Goal: Task Accomplishment & Management: Complete application form

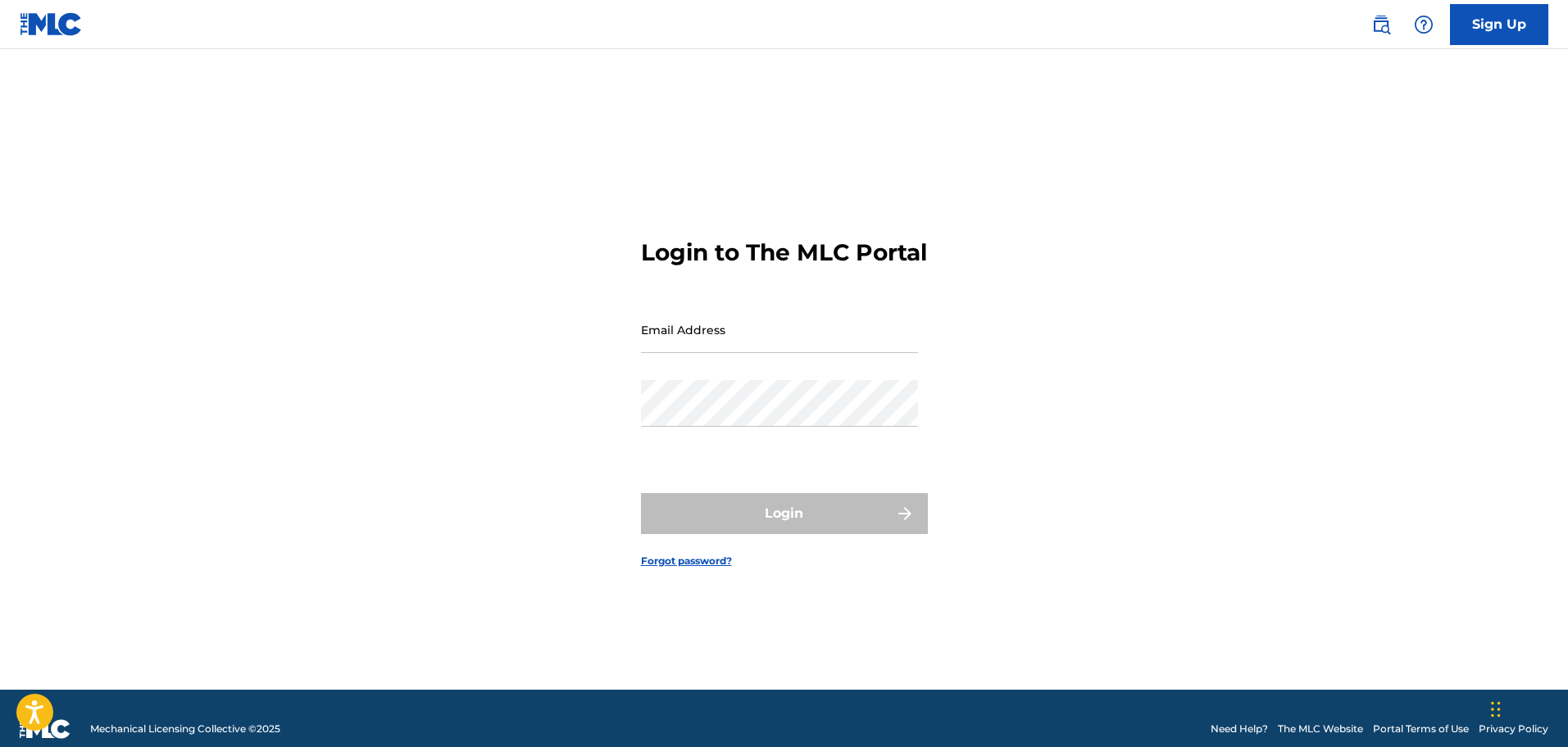
click at [1504, 28] on link "Sign Up" at bounding box center [1498, 24] width 98 height 41
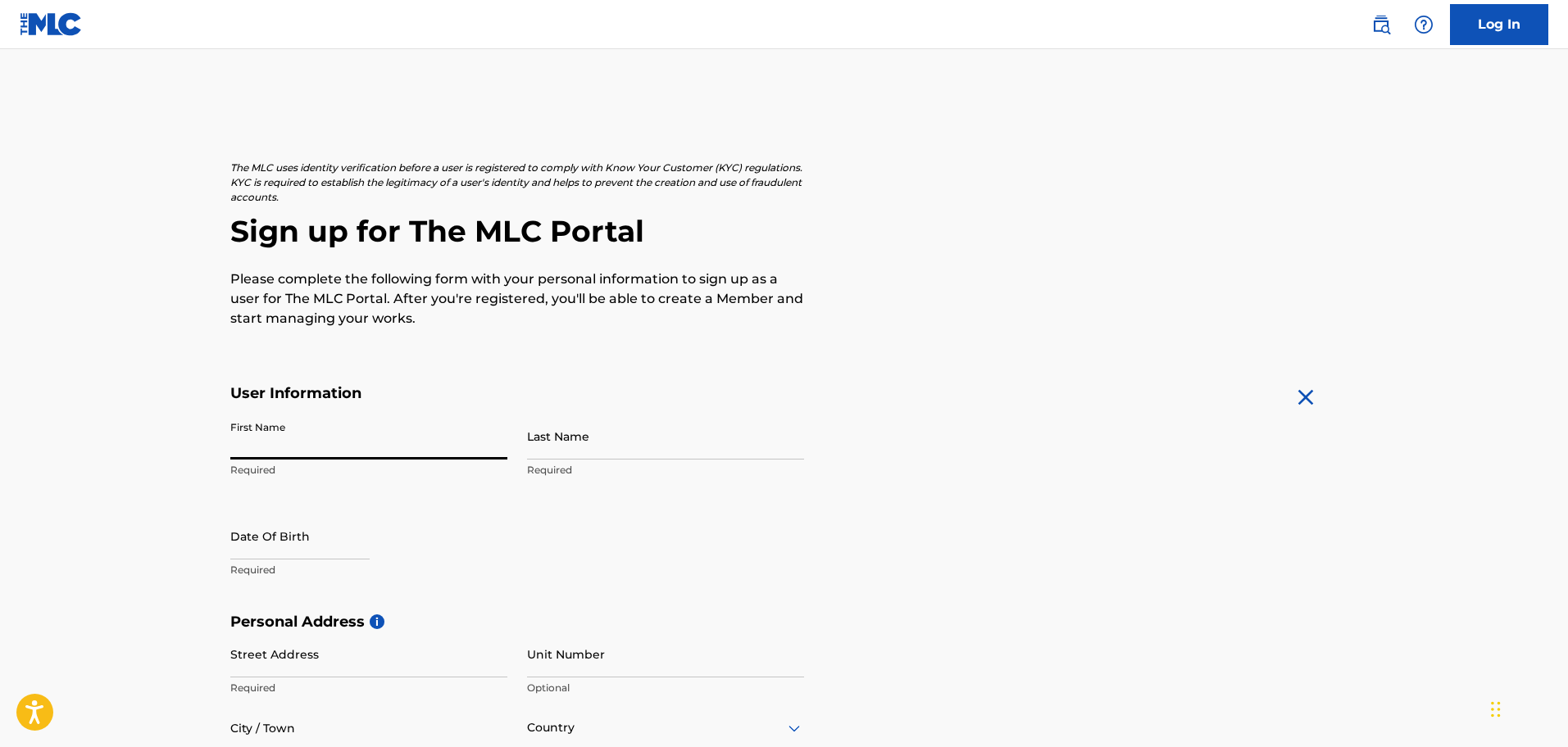
click at [271, 449] on input "First Name" at bounding box center [369, 436] width 277 height 47
type input "[PERSON_NAME]"
click at [558, 452] on input "Last Name" at bounding box center [665, 436] width 277 height 47
type input "[PERSON_NAME]"
click at [278, 542] on input "text" at bounding box center [300, 535] width 139 height 47
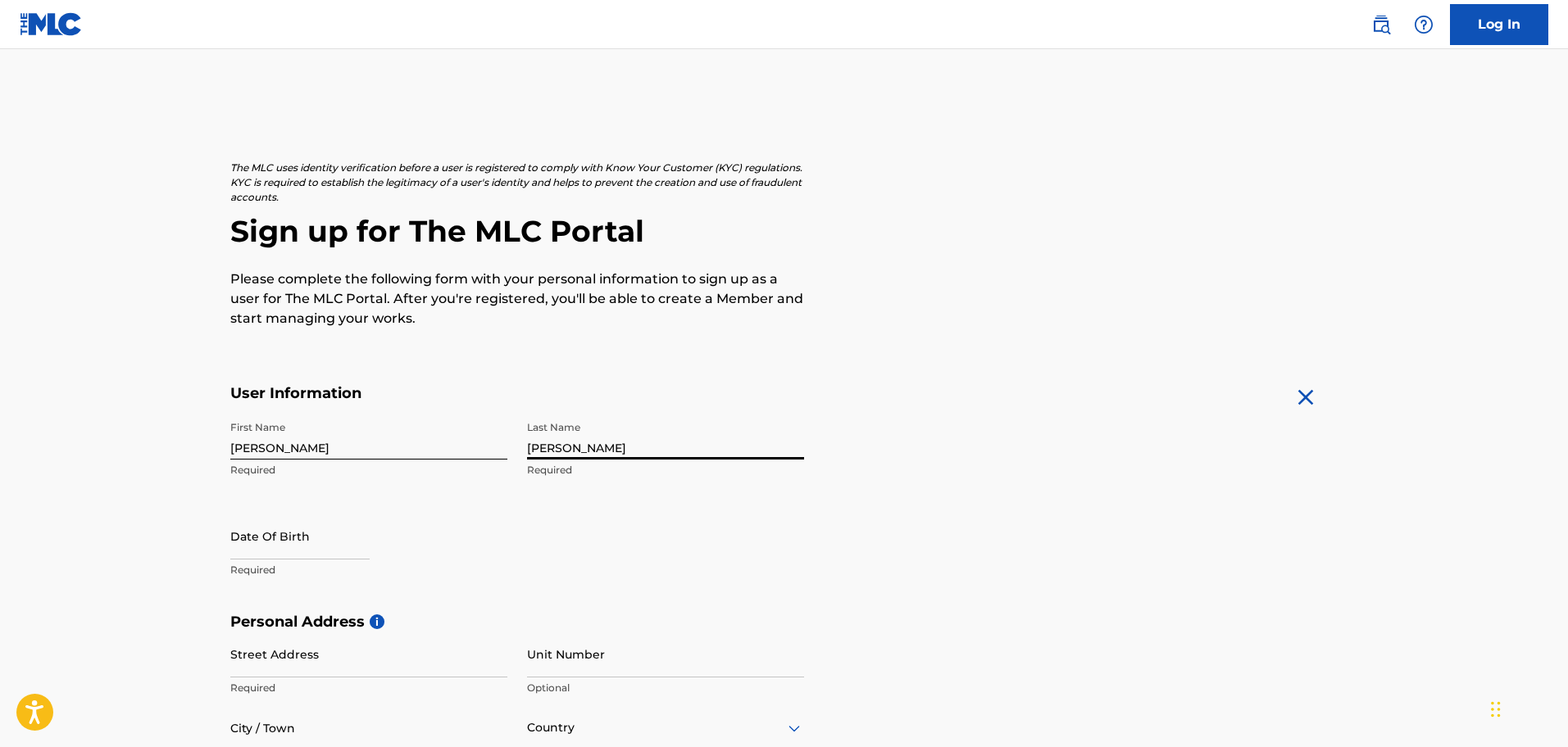
select select "7"
select select "2025"
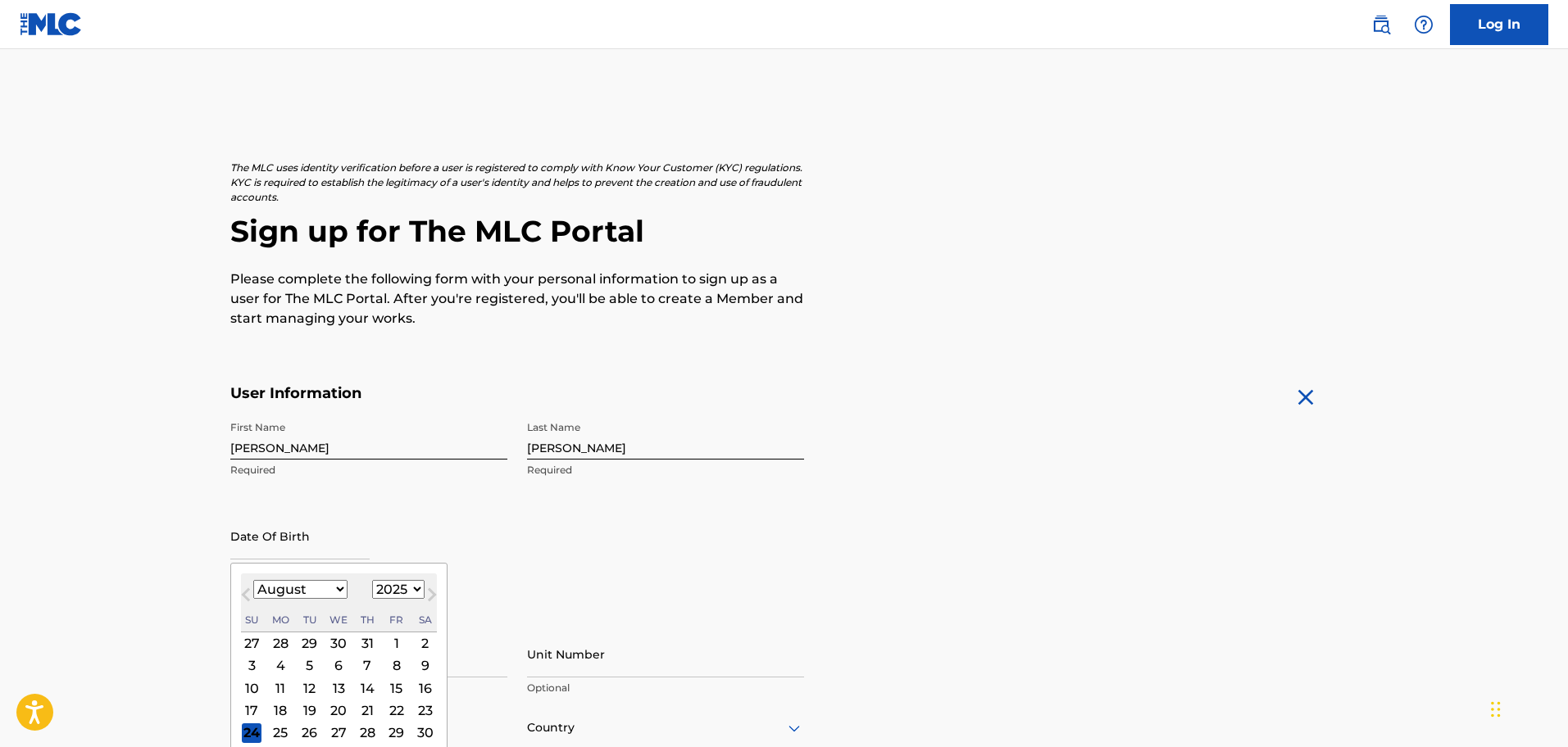
click at [342, 591] on select "January February March April May June July August September October November De…" at bounding box center [300, 589] width 94 height 19
select select "6"
click at [253, 580] on select "January February March April May June July August September October November De…" at bounding box center [300, 589] width 94 height 19
click at [284, 663] on div "7" at bounding box center [280, 667] width 20 height 20
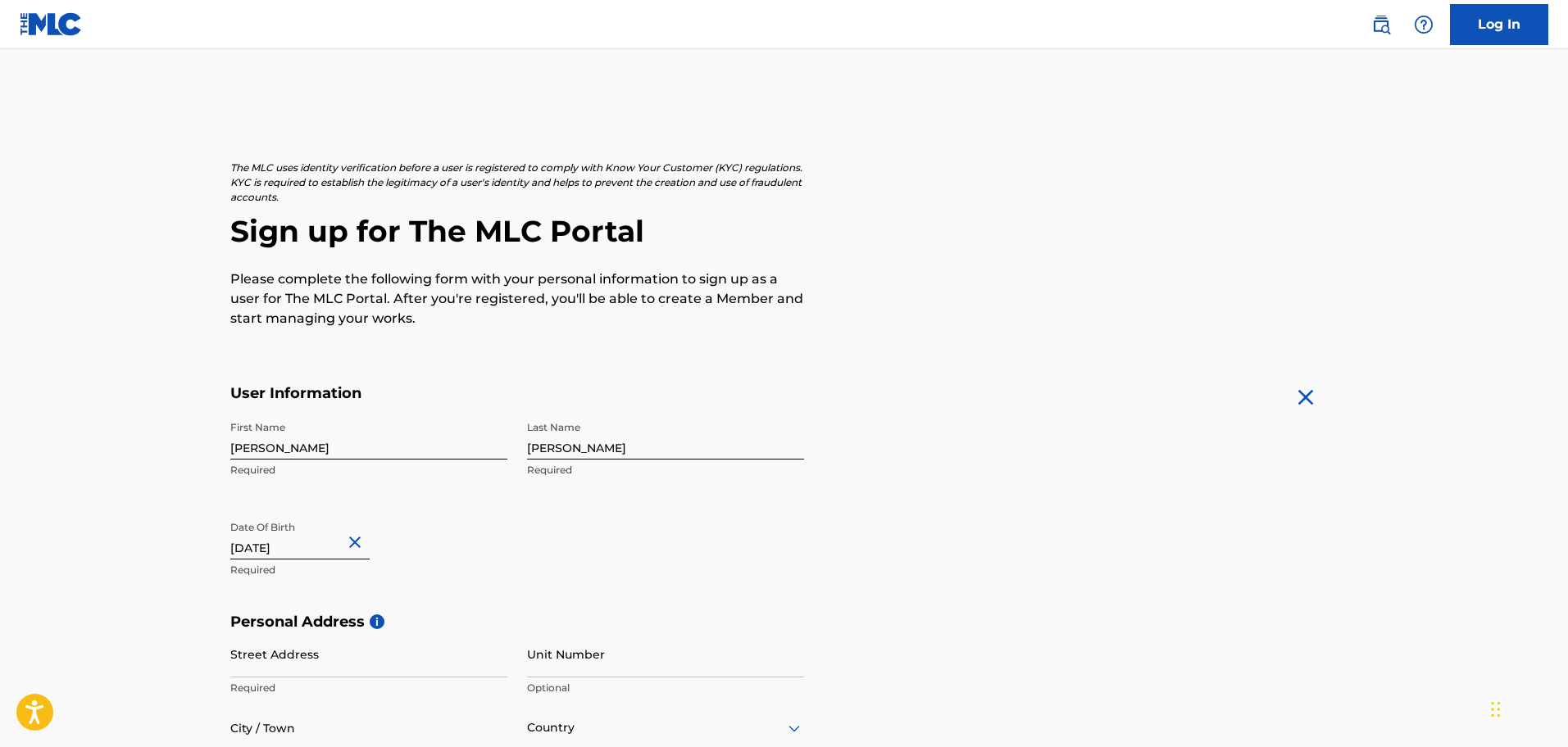
type input "[DATE]"
click at [657, 569] on div "First Name [PERSON_NAME] Required Last Name [PERSON_NAME] Required Date Of Birt…" at bounding box center [517, 513] width 573 height 200
click at [268, 664] on input "Street Address" at bounding box center [369, 654] width 277 height 47
type input "Urb. [GEOGRAPHIC_DATA]"
click at [563, 664] on input "Unit Number" at bounding box center [665, 654] width 277 height 47
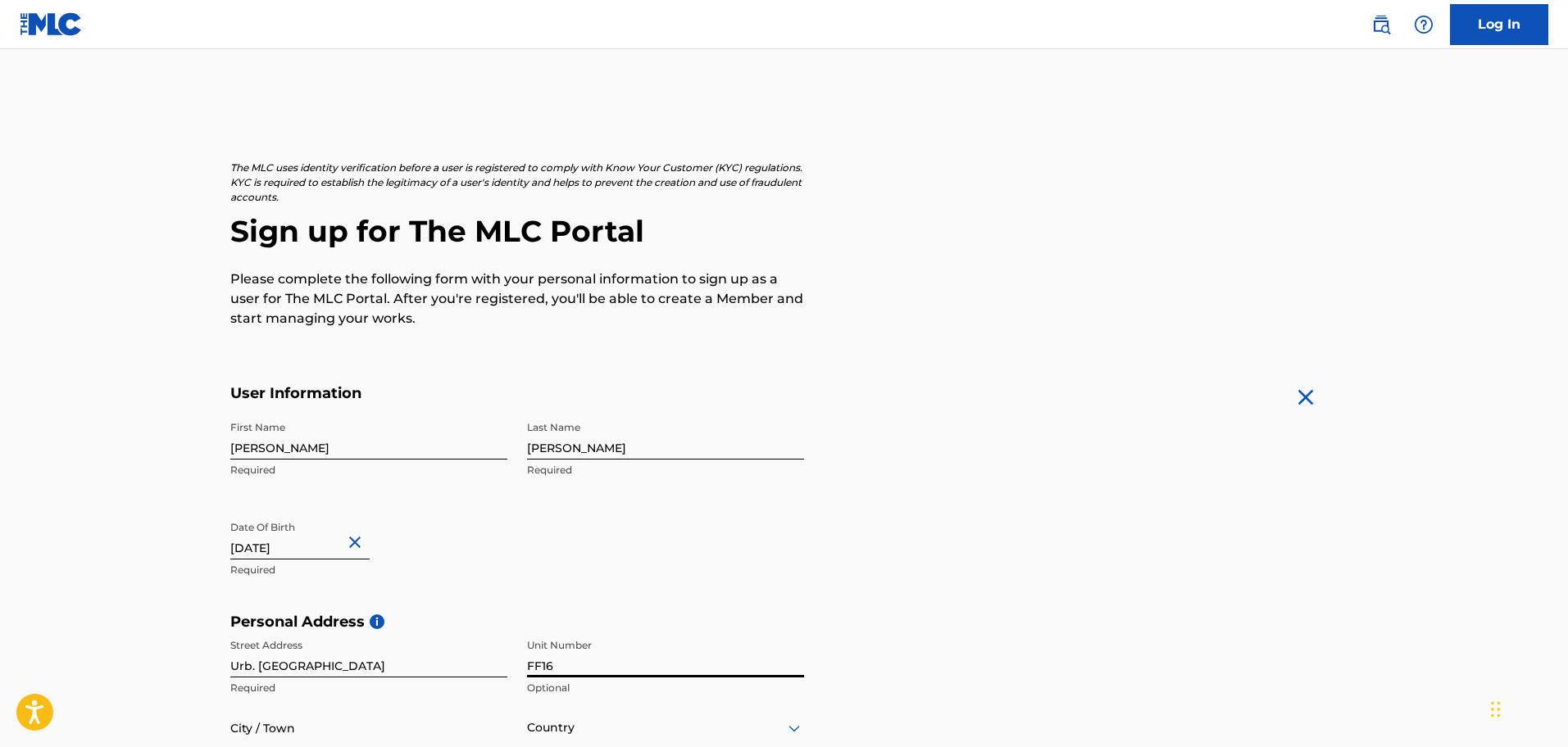
type input "FF16"
click at [369, 662] on input "Urb. [GEOGRAPHIC_DATA]" at bounding box center [369, 654] width 277 height 47
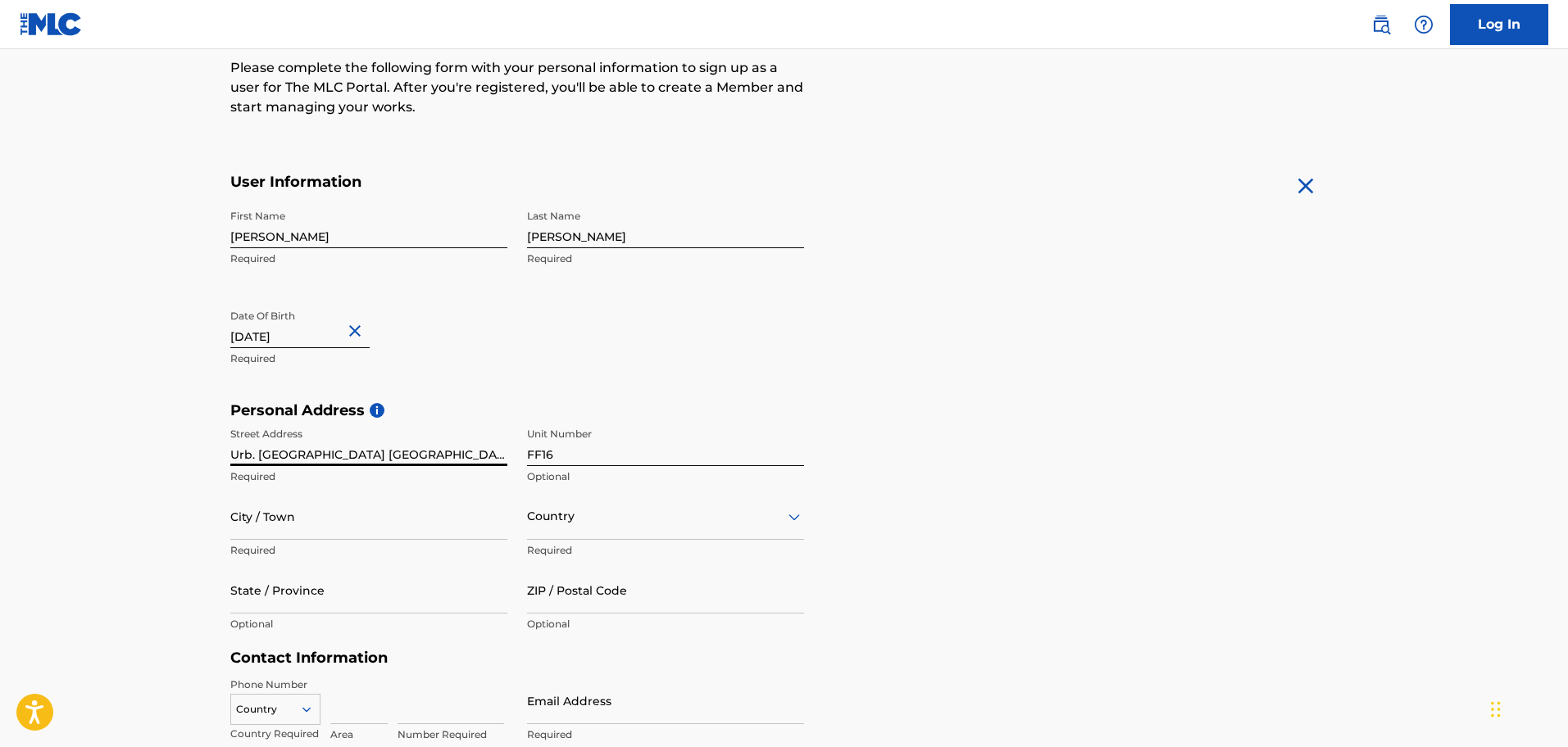
scroll to position [213, 0]
type input "Urb. [GEOGRAPHIC_DATA] [GEOGRAPHIC_DATA]"
click at [251, 525] on input "City / Town" at bounding box center [369, 515] width 277 height 47
type input "Canovanas"
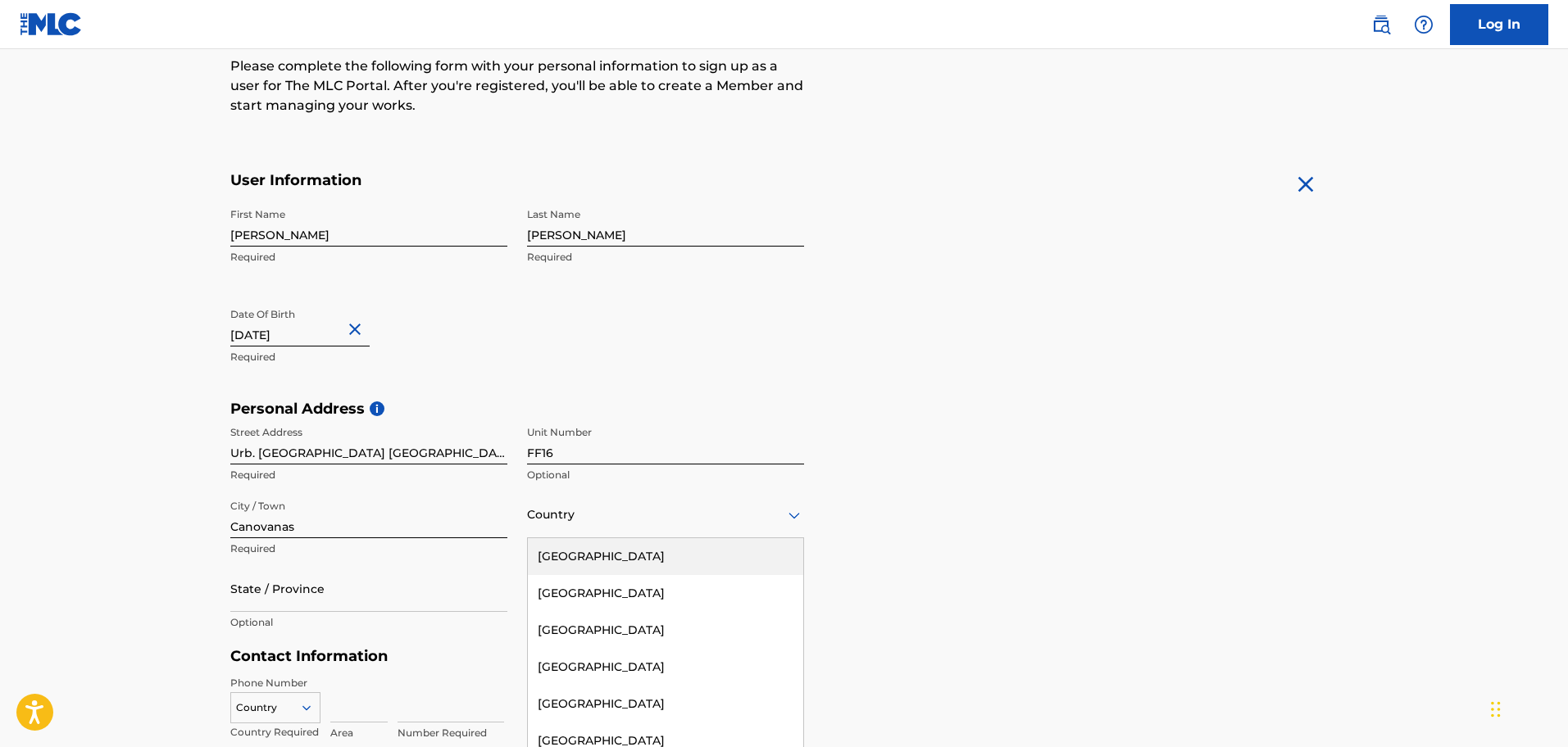
scroll to position [250, 0]
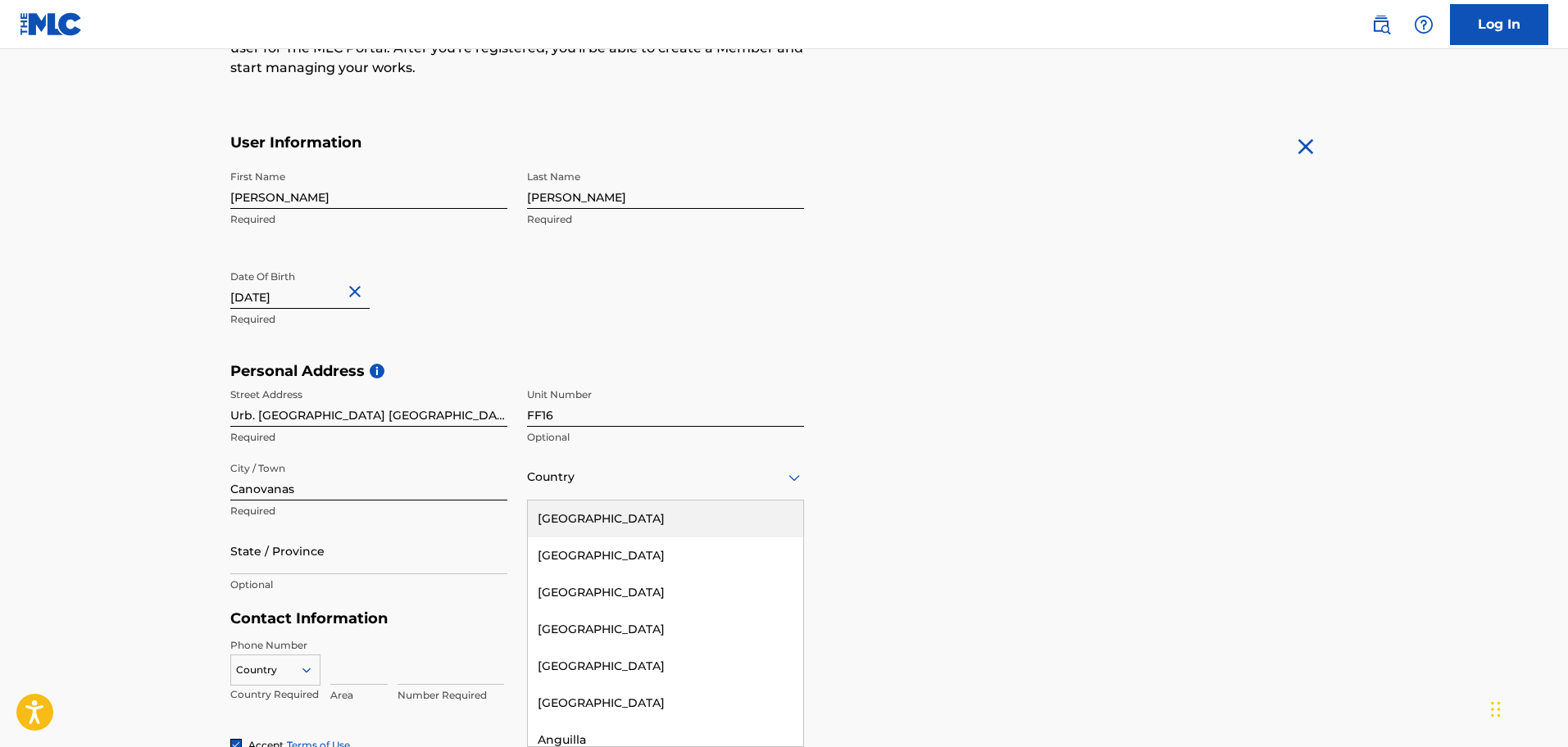
click at [800, 501] on div "223 results available. Use Up and Down to choose options, press Enter to select…" at bounding box center [665, 477] width 277 height 47
click at [636, 521] on div "[GEOGRAPHIC_DATA]" at bounding box center [665, 519] width 275 height 37
click at [797, 478] on icon at bounding box center [794, 477] width 12 height 7
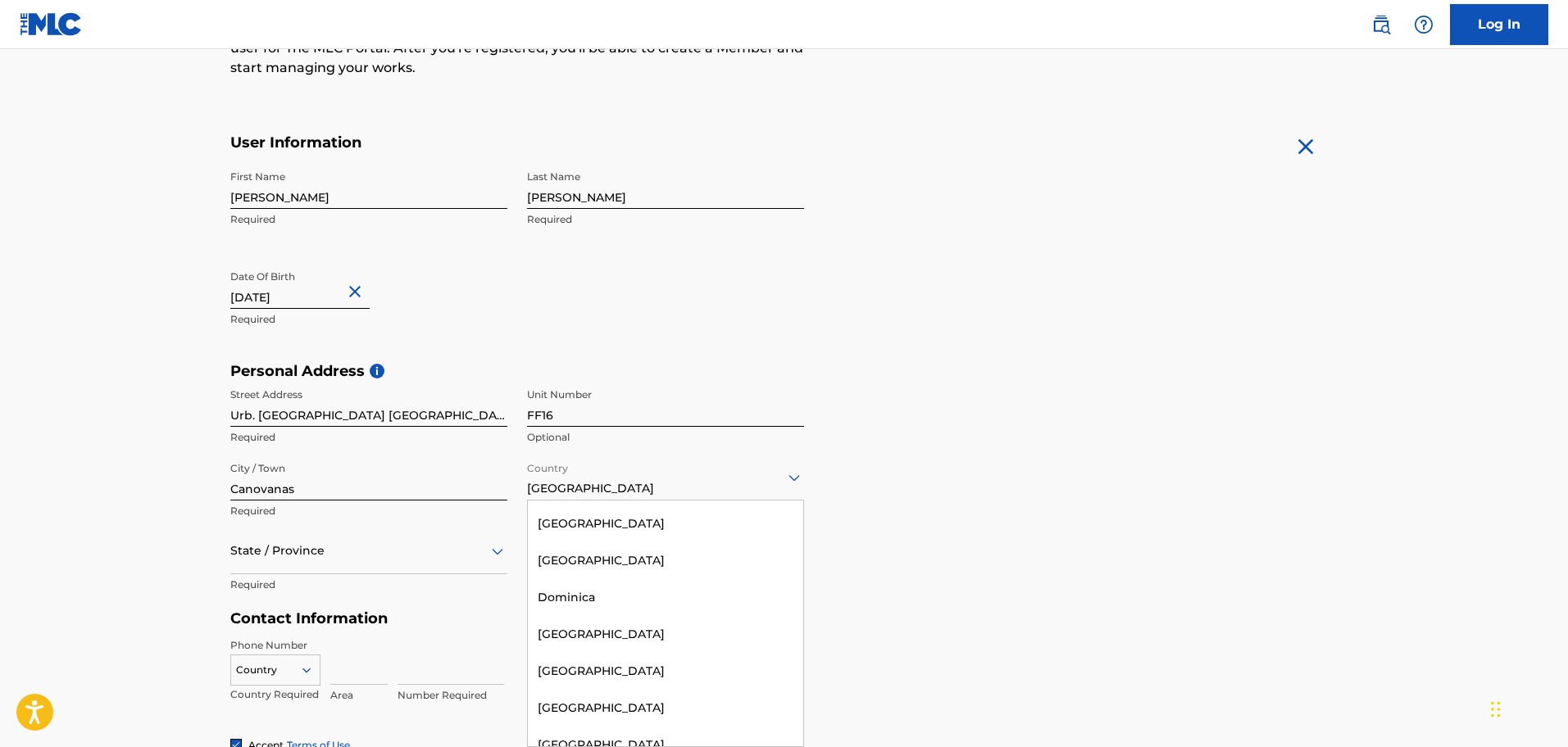
scroll to position [0, 0]
click at [596, 517] on div "[GEOGRAPHIC_DATA]" at bounding box center [665, 519] width 275 height 37
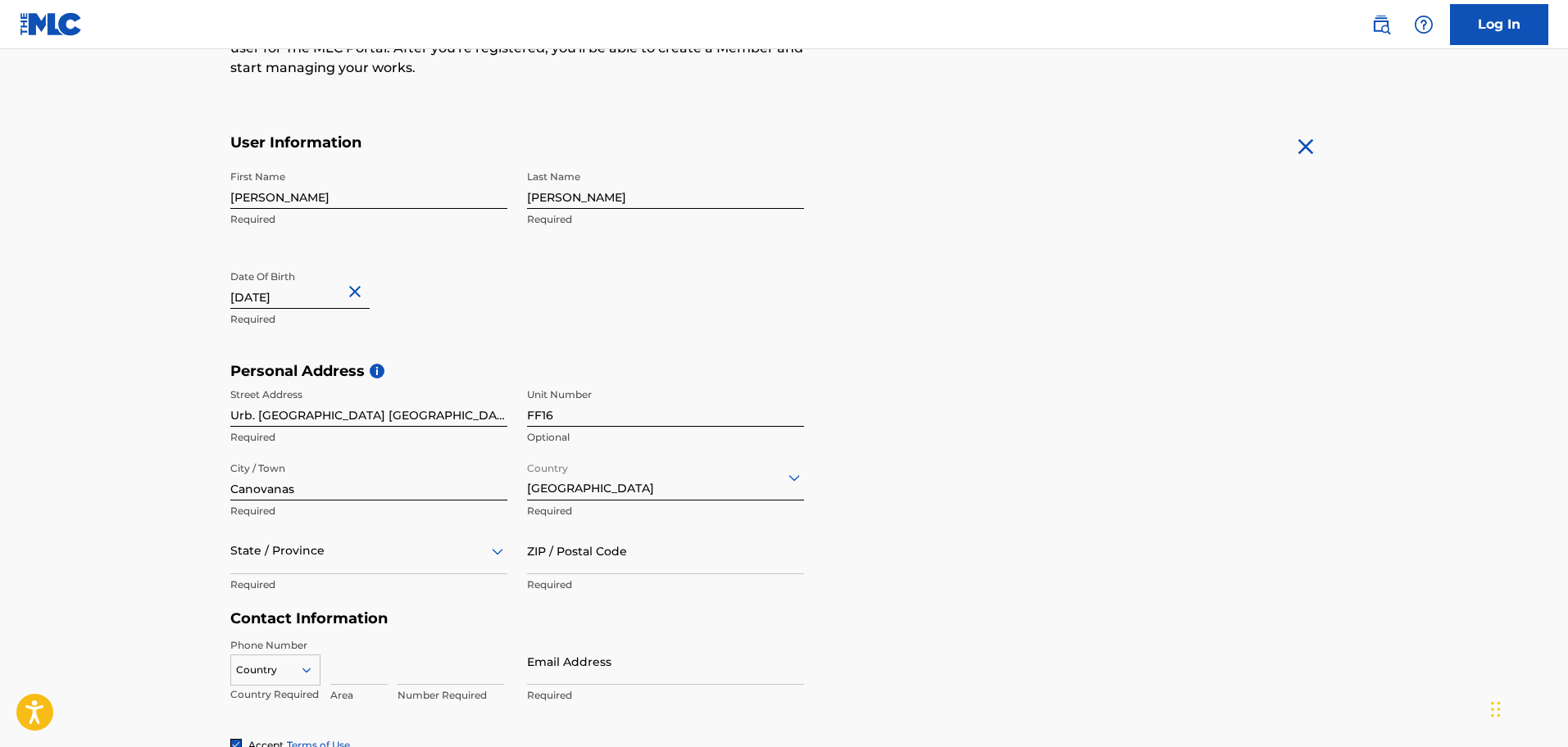
scroll to position [325, 0]
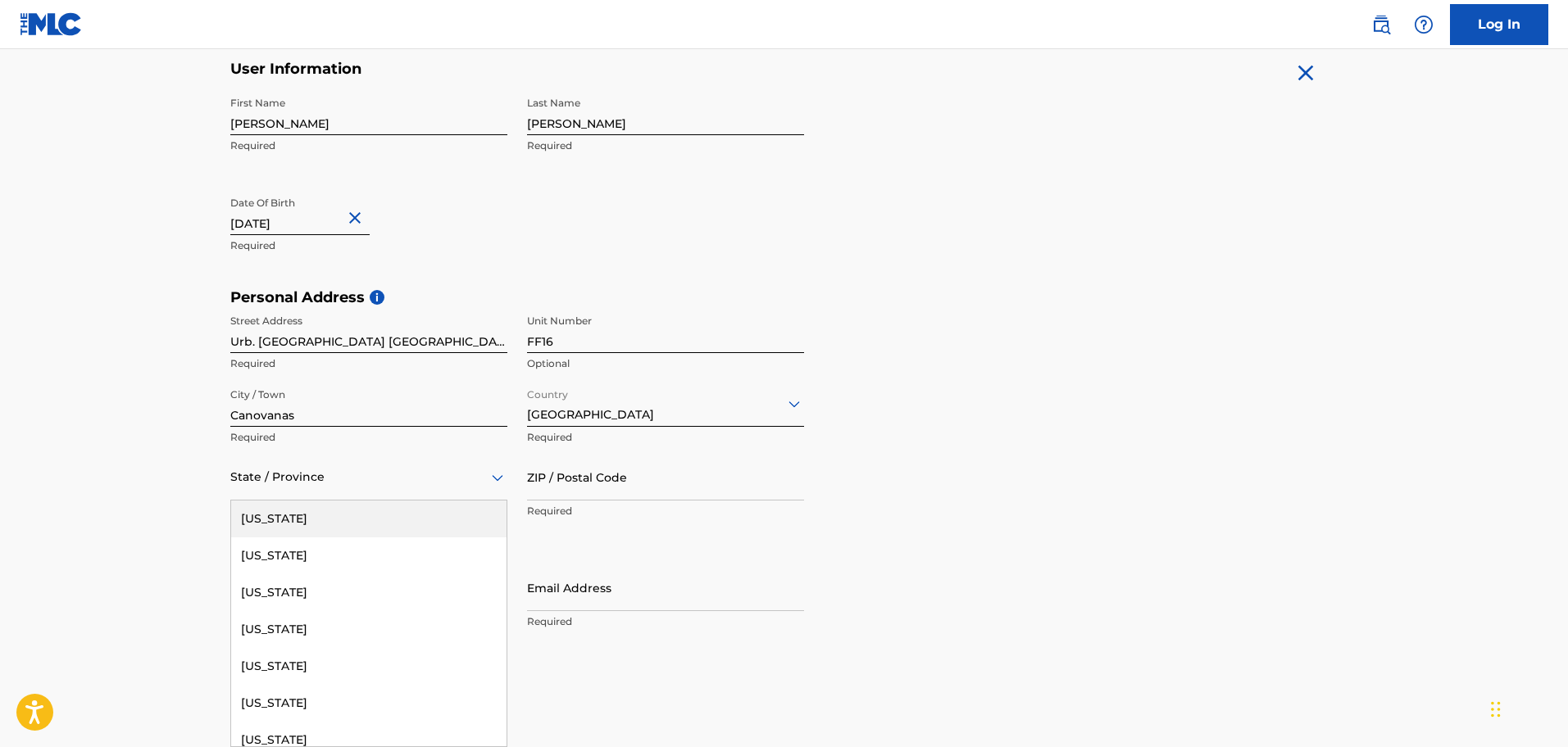
click at [499, 501] on div "57 results available. Use Up and Down to choose options, press Enter to select …" at bounding box center [369, 477] width 277 height 47
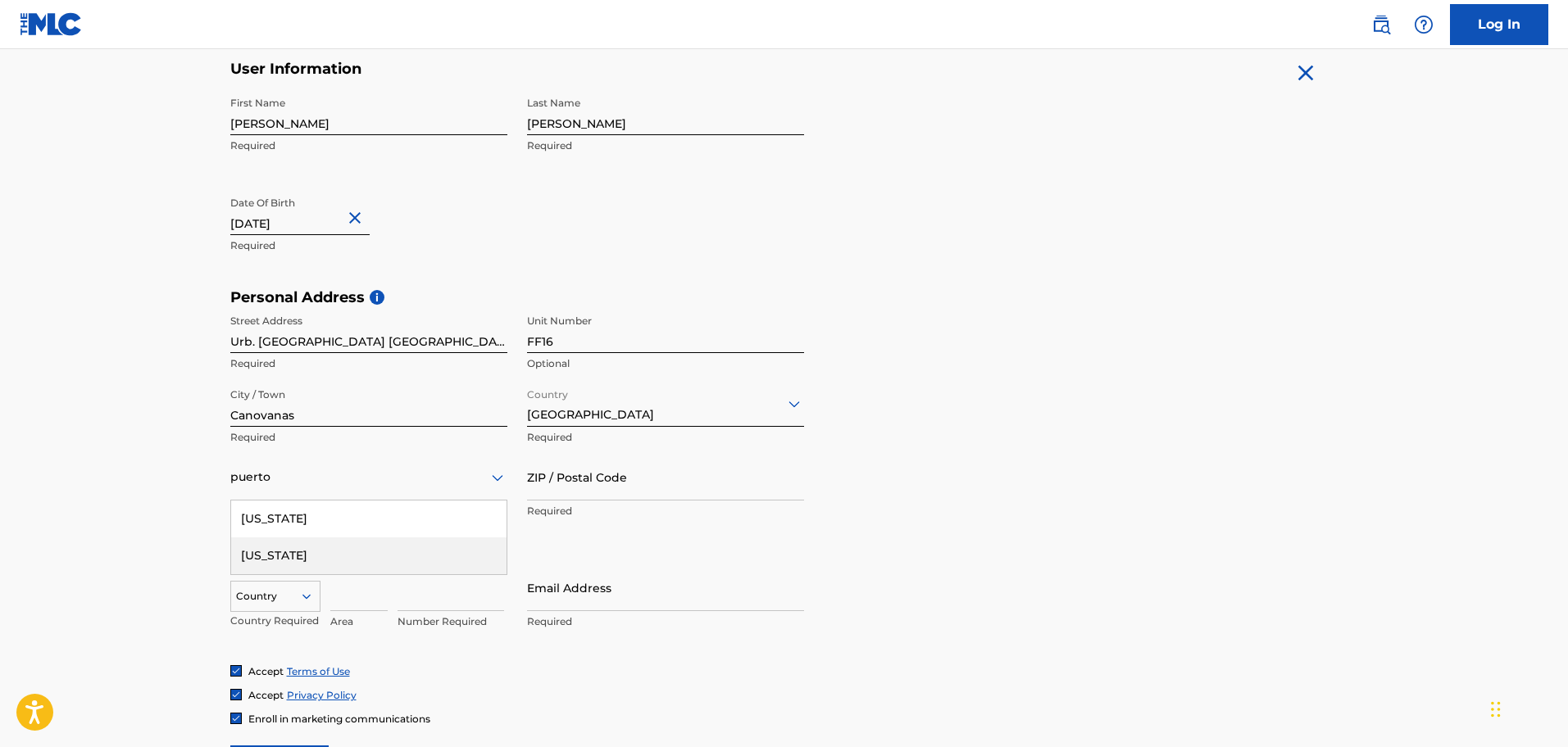
type input "[US_STATE]"
type input "[GEOGRAPHIC_DATA]"
type input "00725-1425"
type input "1"
type input "787"
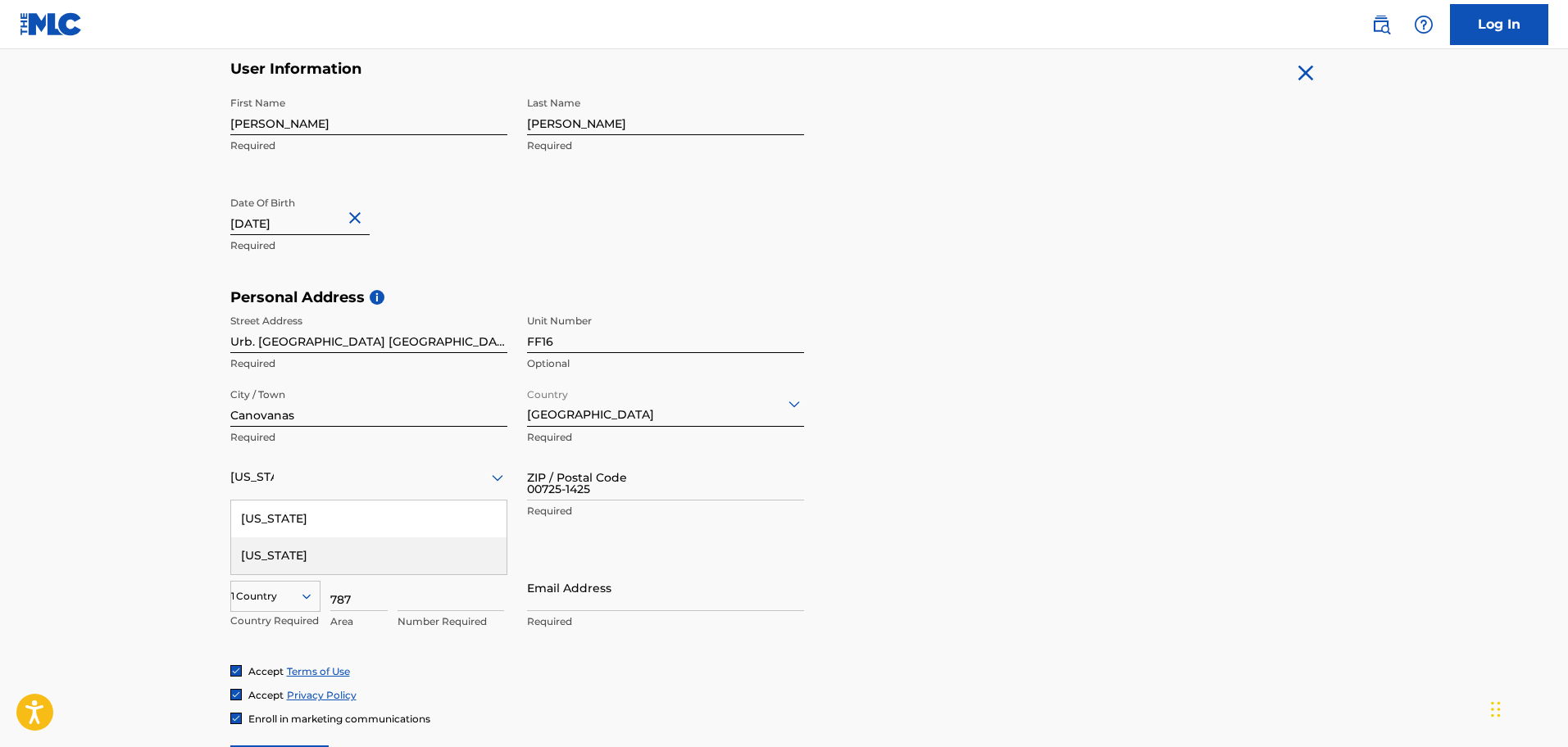
type input "6244488"
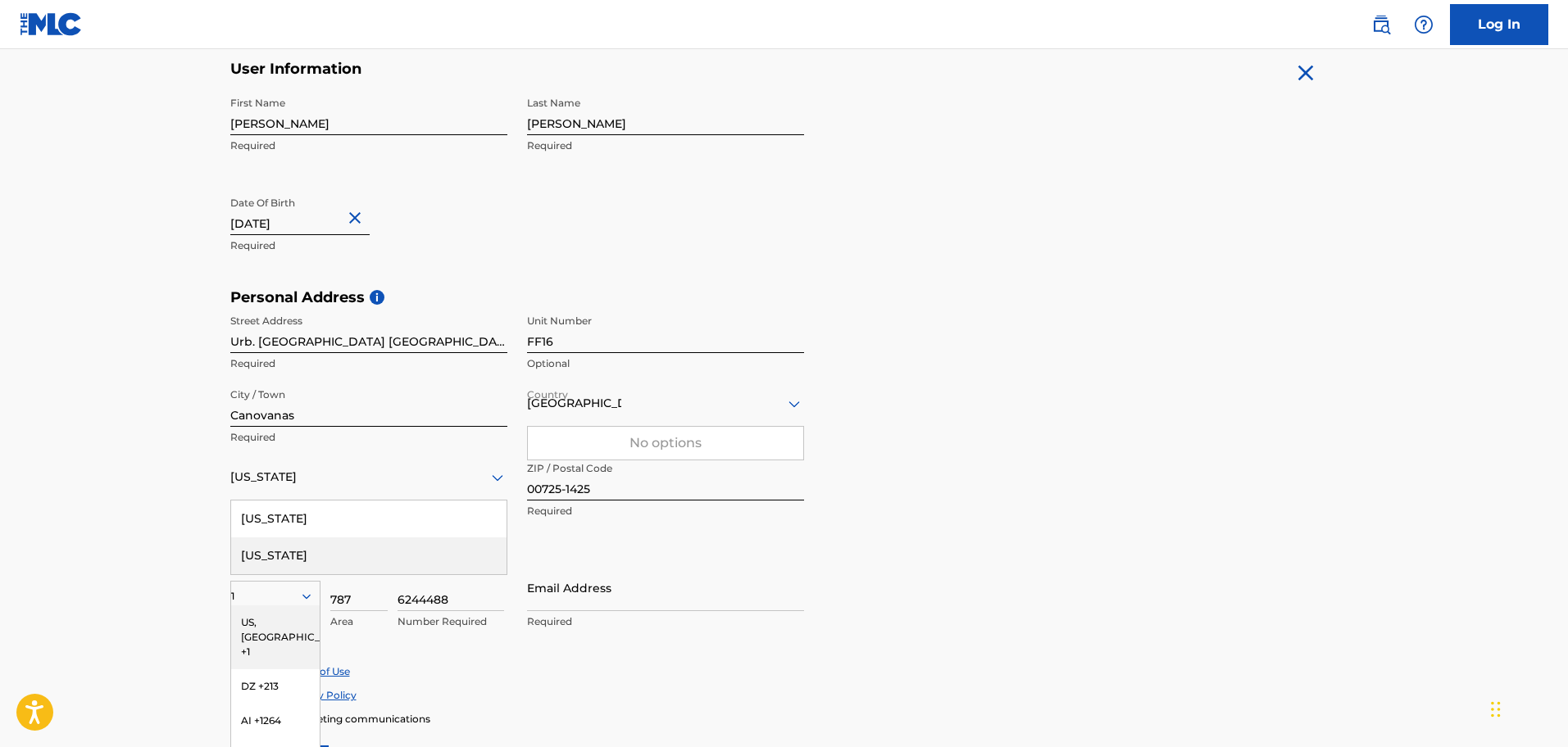
scroll to position [429, 0]
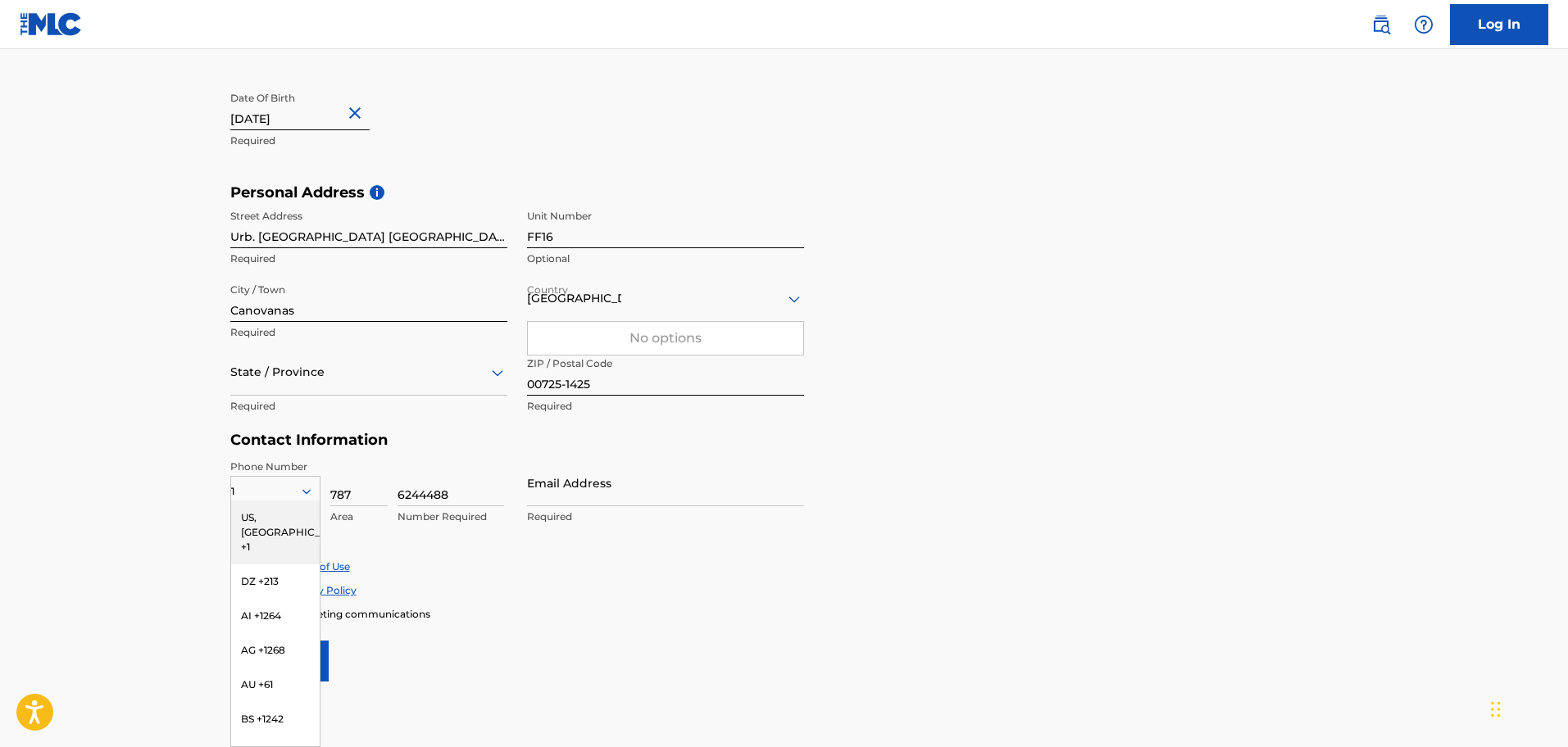
click at [732, 602] on div "Accept Terms of Use Accept Privacy Policy Enroll in marketing communications" at bounding box center [784, 590] width 1108 height 62
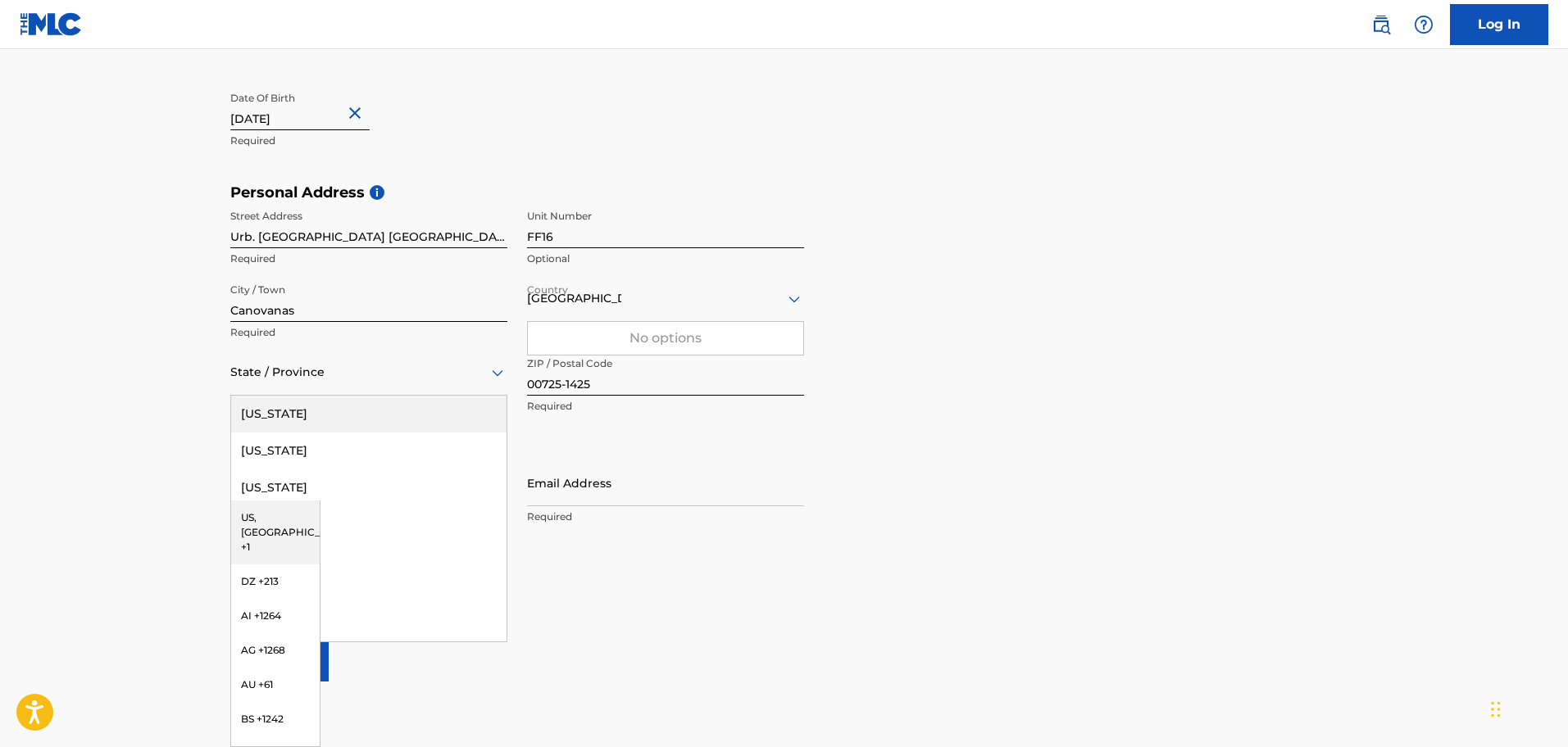
click at [501, 372] on icon at bounding box center [498, 373] width 12 height 7
click at [266, 444] on div "[US_STATE]" at bounding box center [369, 456] width 275 height 37
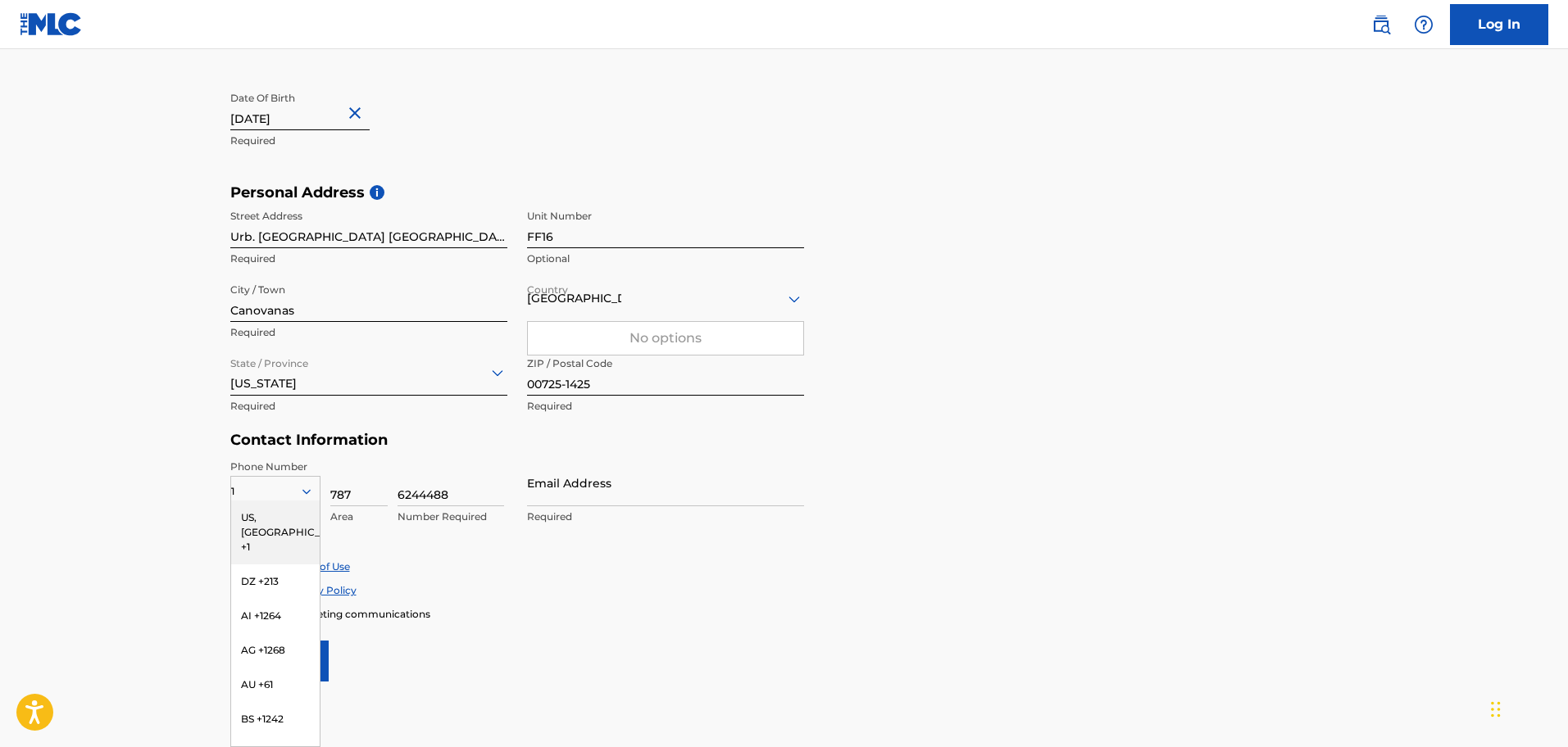
click at [806, 575] on div "Accept Terms of Use Accept Privacy Policy Enroll in marketing communications" at bounding box center [784, 590] width 1108 height 62
click at [604, 377] on input "00725-1425" at bounding box center [665, 372] width 277 height 47
type input "0"
type input "00729"
click at [1157, 383] on div "Personal Address i Street Address Urb. [GEOGRAPHIC_DATA] Calle 43 Required Unit…" at bounding box center [784, 308] width 1108 height 248
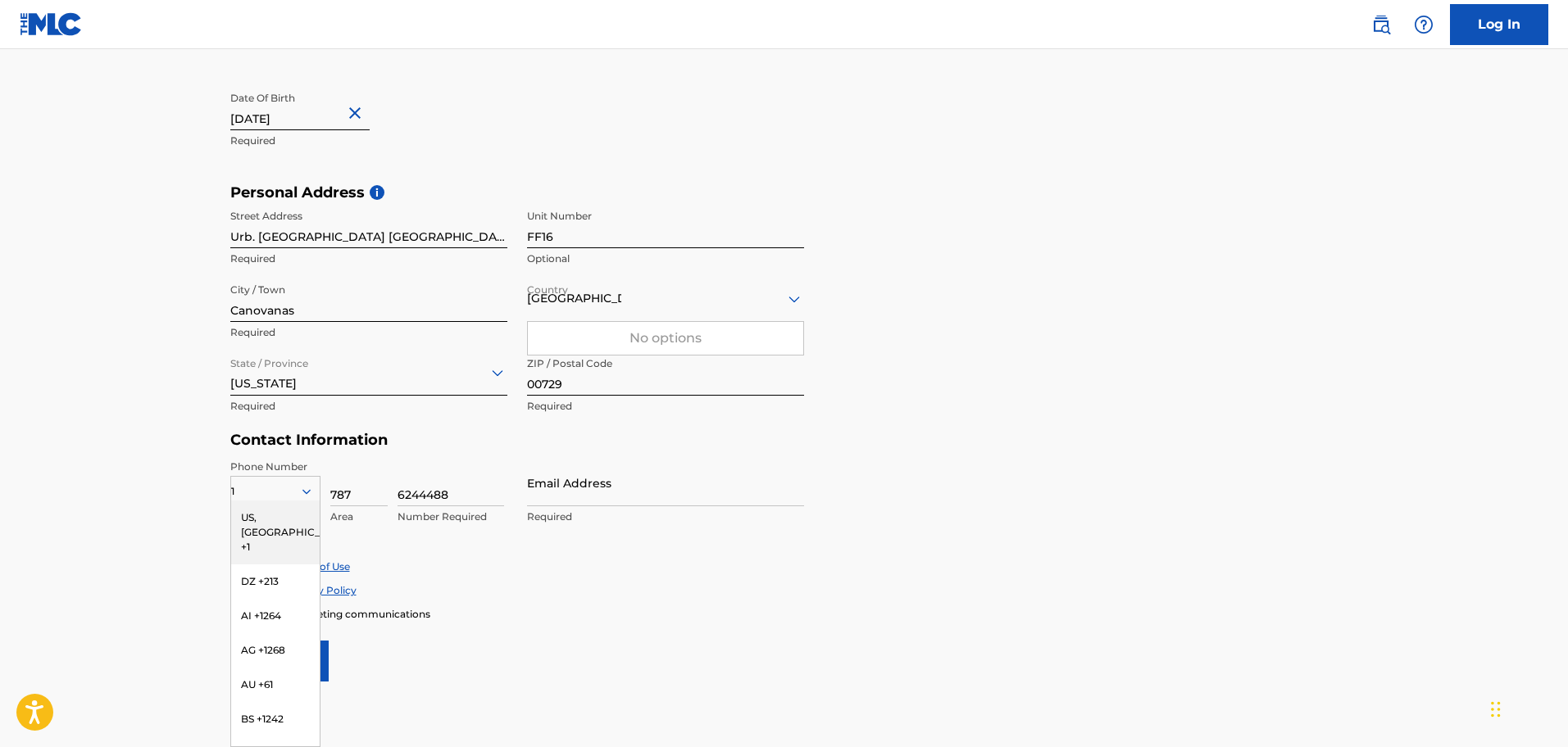
click at [458, 494] on input "6244488" at bounding box center [450, 483] width 106 height 47
type input "6"
click at [258, 517] on div "US, [GEOGRAPHIC_DATA] +1" at bounding box center [275, 532] width 88 height 64
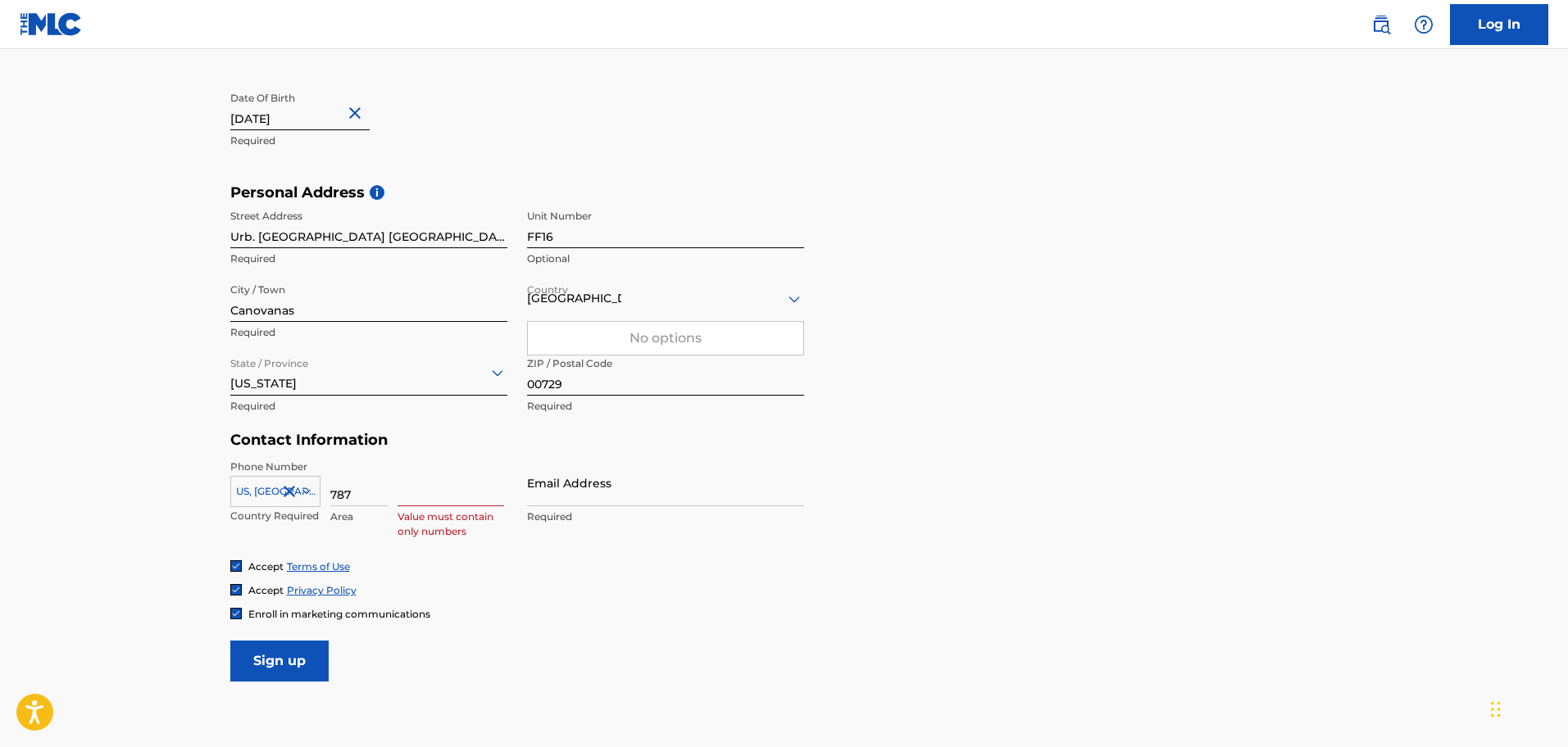
click at [400, 493] on input at bounding box center [450, 483] width 106 height 47
type input "2929559"
click at [557, 498] on input "Email Address" at bounding box center [665, 483] width 277 height 47
type input "[EMAIL_ADDRESS][DOMAIN_NAME]"
click at [942, 373] on div "Personal Address i Street Address Urb. [GEOGRAPHIC_DATA] Calle 43 Required Unit…" at bounding box center [784, 308] width 1108 height 248
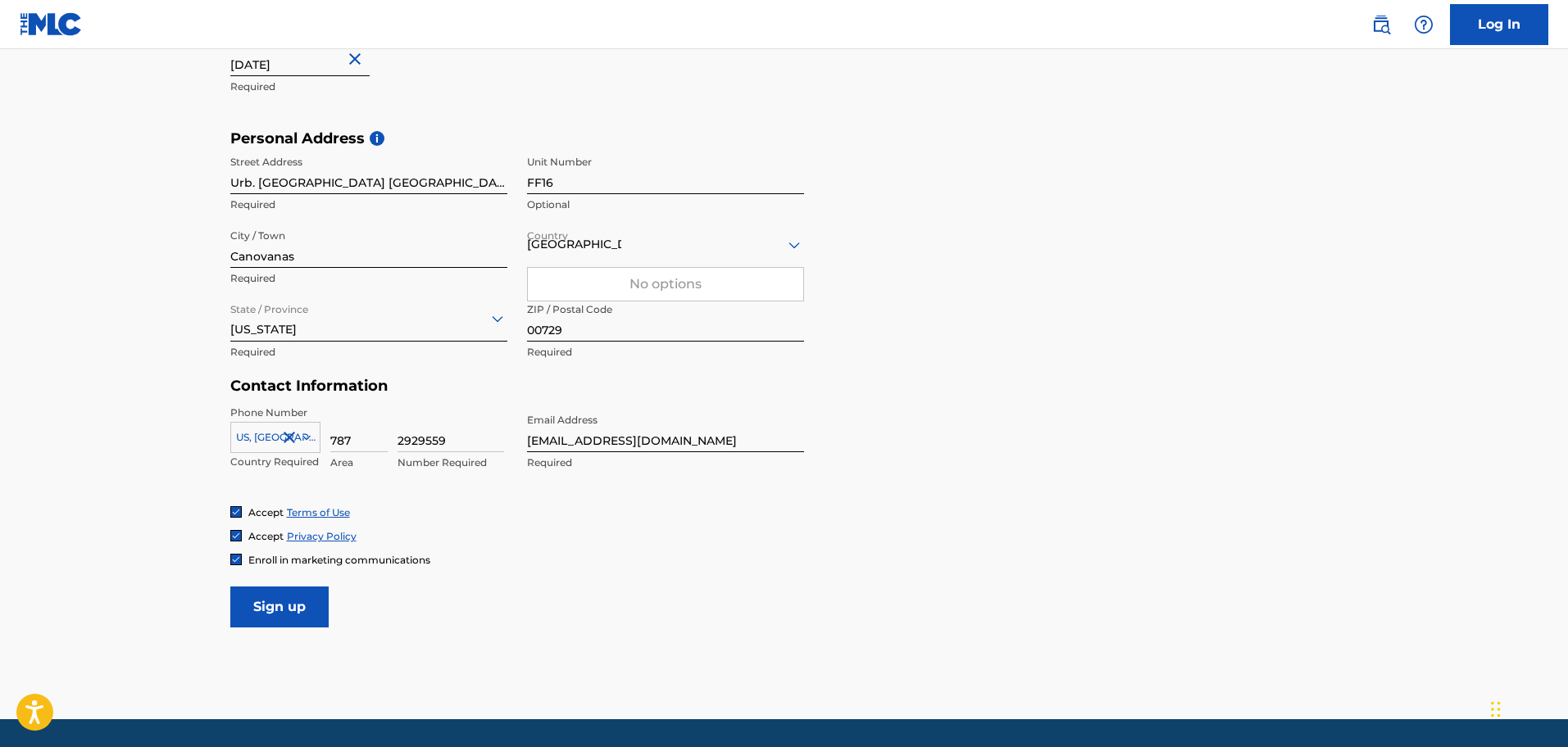
scroll to position [487, 0]
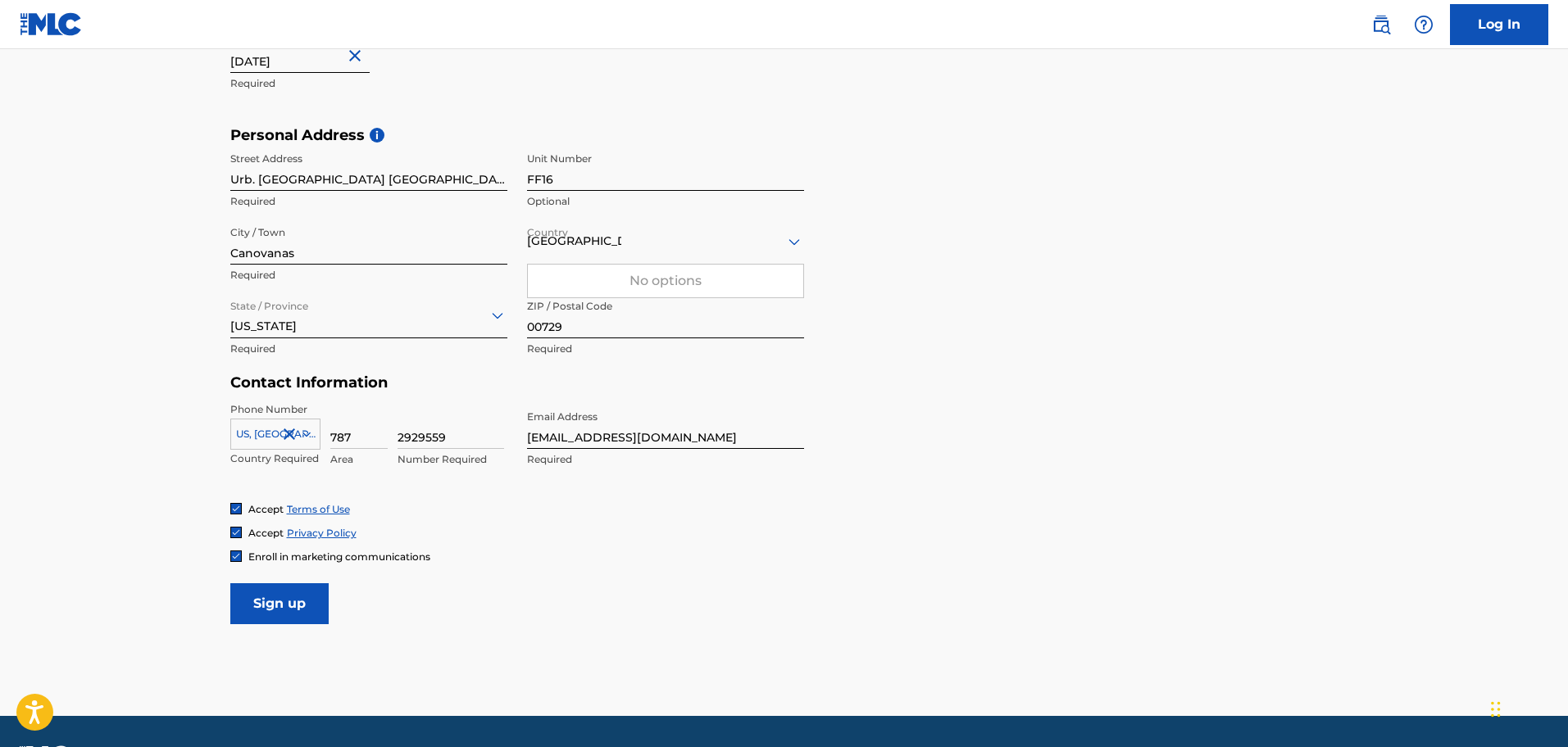
click at [287, 598] on input "Sign up" at bounding box center [279, 603] width 98 height 41
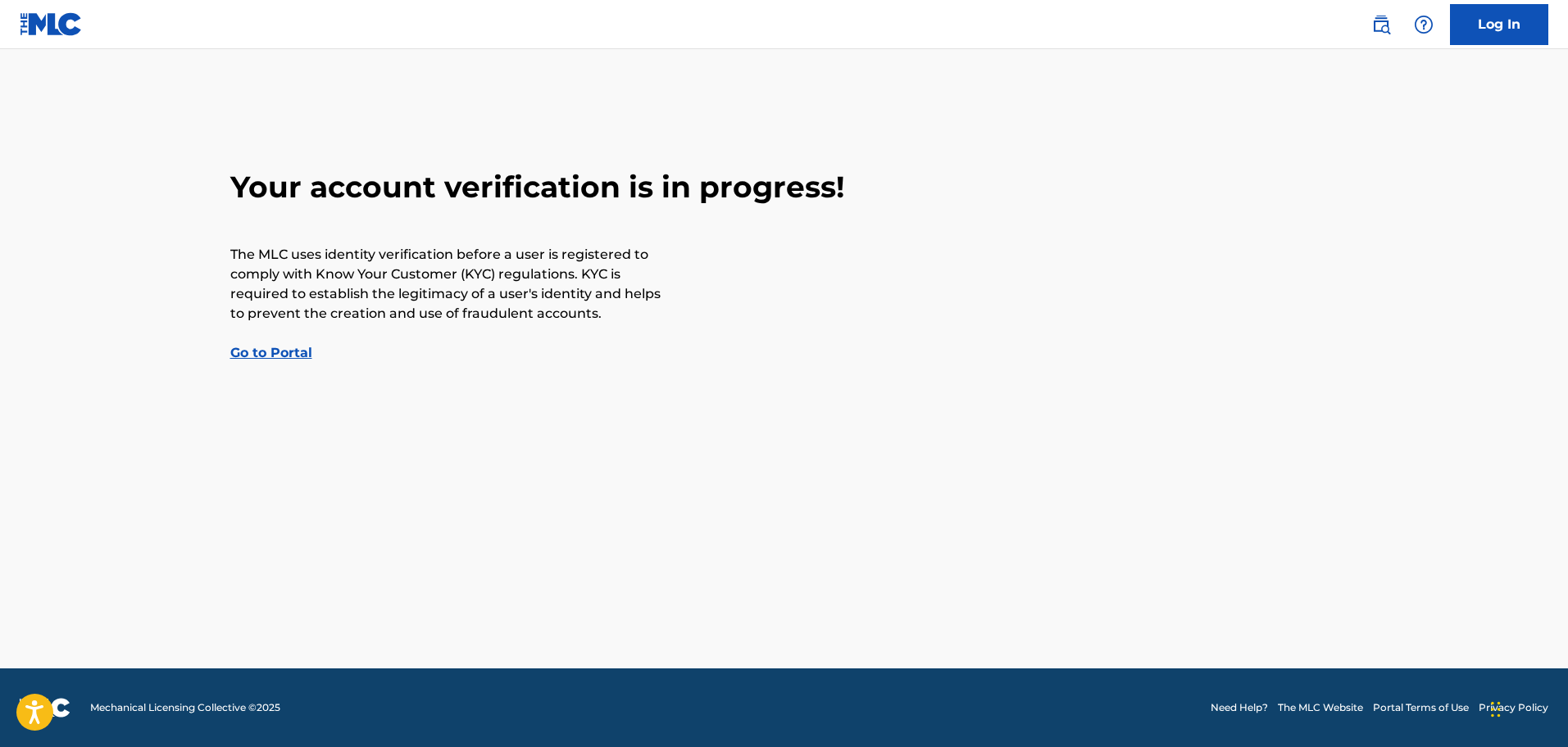
click at [273, 352] on link "Go to Portal" at bounding box center [271, 353] width 81 height 16
